Goal: Information Seeking & Learning: Learn about a topic

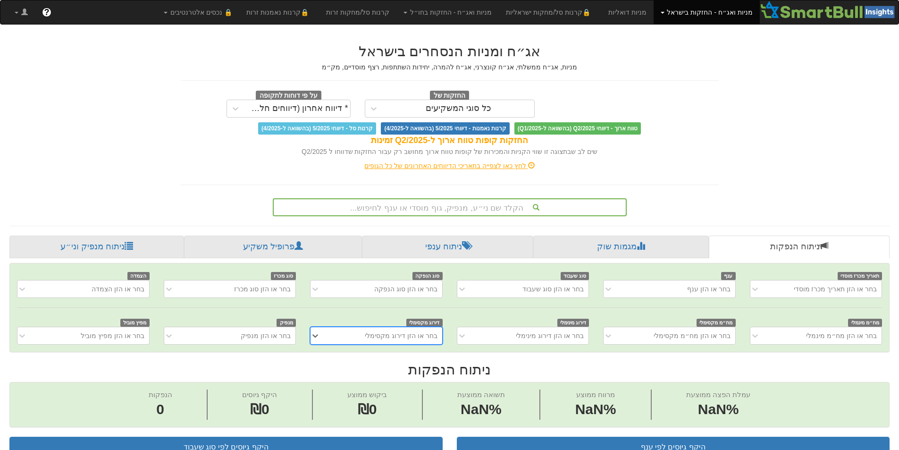
scroll to position [0, 7]
click at [458, 204] on div "הקלד שם ני״ע, מנפיק, גוף מוסדי או ענף לחיפוש..." at bounding box center [450, 207] width 352 height 16
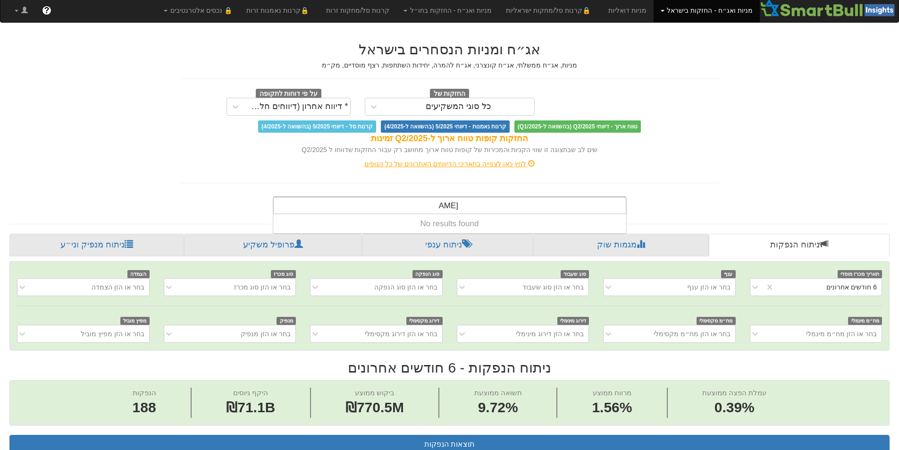
scroll to position [0, 1721]
type input "t"
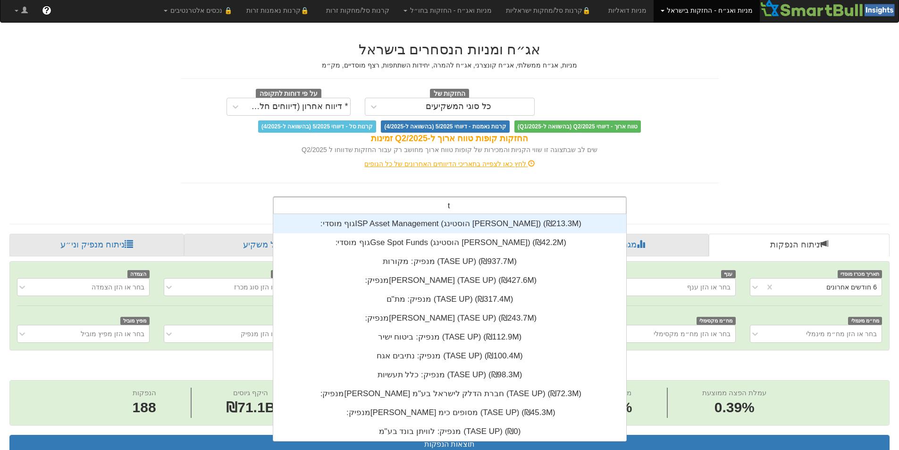
scroll to position [227, 0]
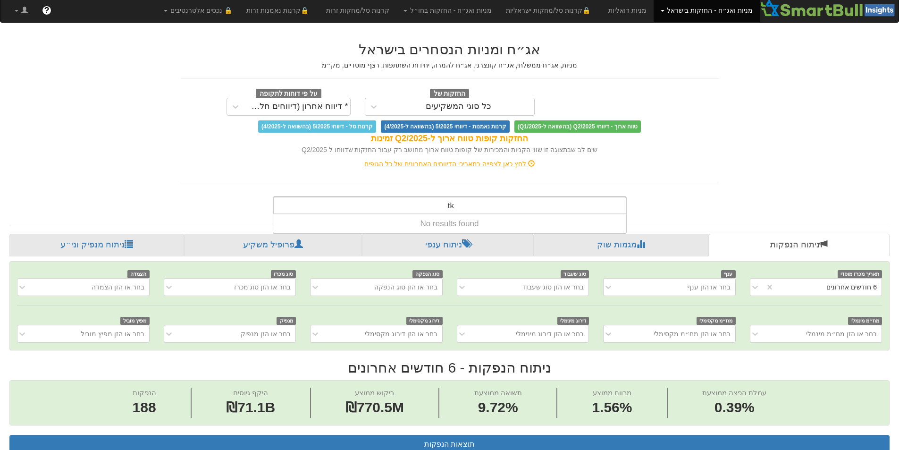
type input "t"
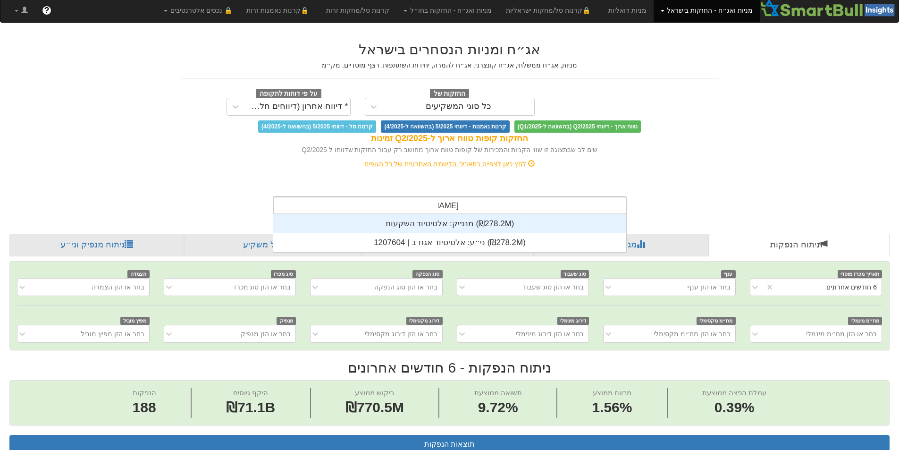
scroll to position [38, 0]
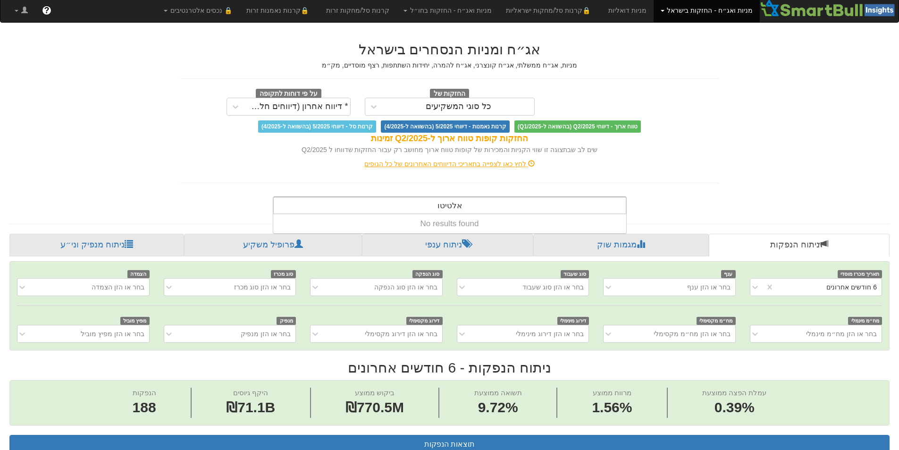
type input "[PERSON_NAME]"
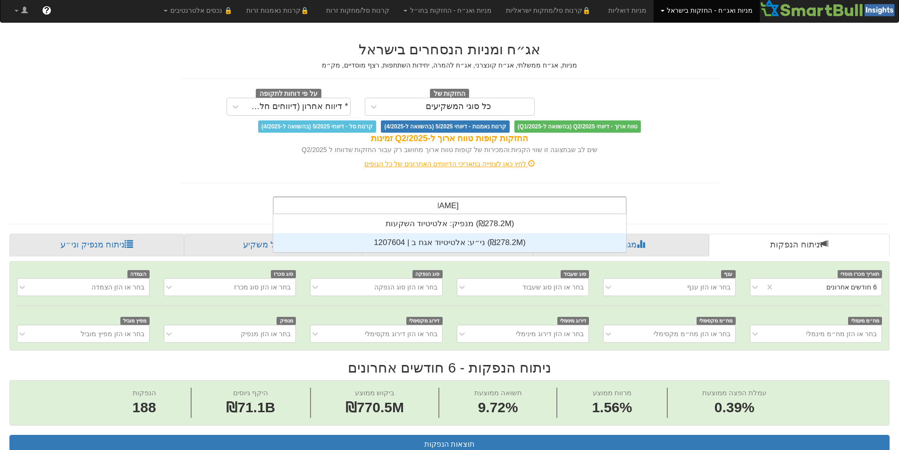
click at [455, 244] on div "ני״ע: ‏אלטיטיוד אגח ב | 1207604 ‎(₪278.2M)‎" at bounding box center [449, 242] width 353 height 19
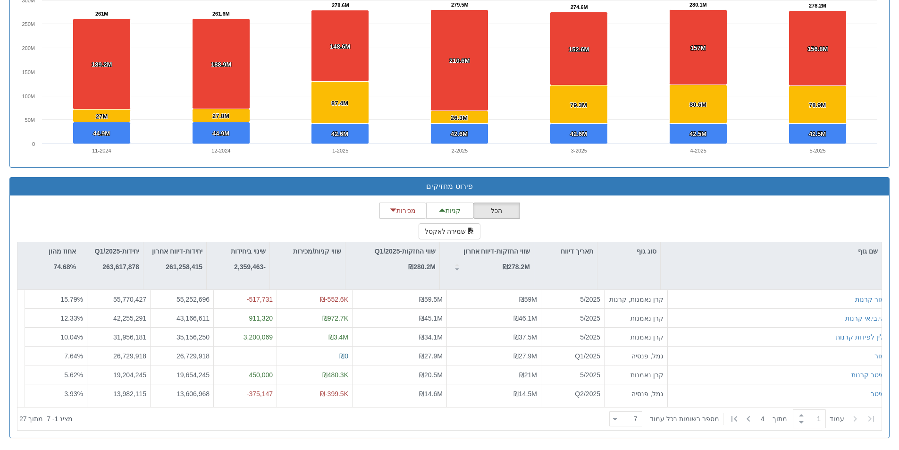
scroll to position [235, 0]
